Goal: Information Seeking & Learning: Learn about a topic

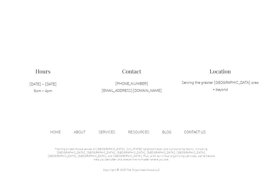
scroll to position [571, 0]
click at [104, 134] on p "SERVICES" at bounding box center [107, 132] width 22 height 8
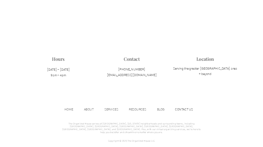
scroll to position [615, 0]
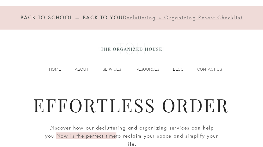
click at [213, 35] on div "BACK TO SCHOOL — BACK TO YOU Decluttering + Organizing Resest Checklist HOME AB…" at bounding box center [131, 42] width 263 height 84
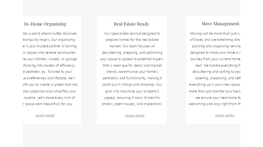
scroll to position [186, 0]
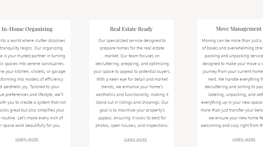
click at [27, 137] on span "LEARN MORE" at bounding box center [27, 139] width 23 height 5
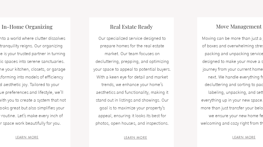
click at [198, 47] on div at bounding box center [239, 82] width 84 height 130
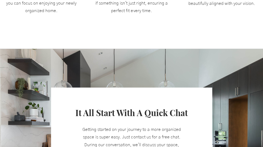
scroll to position [575, 0]
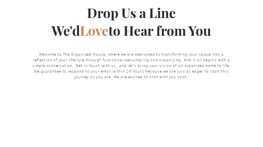
scroll to position [95, 0]
